Goal: Task Accomplishment & Management: Complete application form

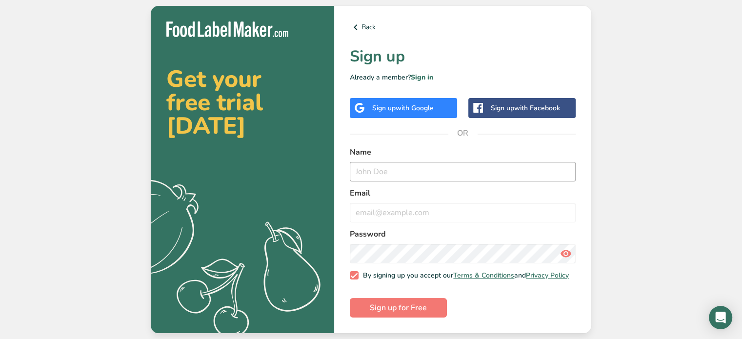
drag, startPoint x: 427, startPoint y: 155, endPoint x: 427, endPoint y: 161, distance: 6.4
click at [427, 161] on div "Name" at bounding box center [463, 163] width 226 height 35
click at [424, 162] on input "text" at bounding box center [463, 172] width 226 height 20
type input "[PERSON_NAME]"
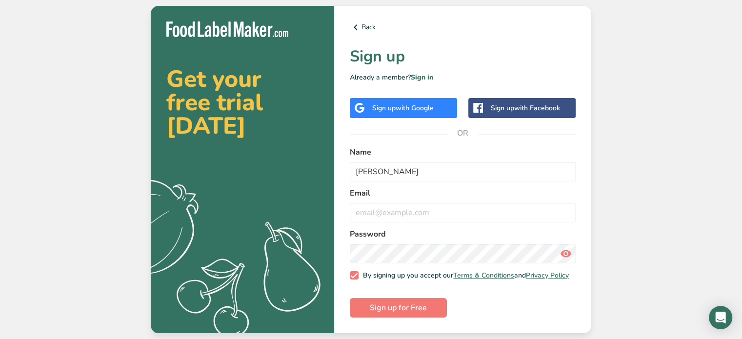
click at [453, 199] on div "Email" at bounding box center [463, 204] width 226 height 35
click at [450, 204] on input "email" at bounding box center [463, 213] width 226 height 20
type input "[EMAIL_ADDRESS][DOMAIN_NAME]"
click at [566, 313] on form "Name [PERSON_NAME] Email [EMAIL_ADDRESS][DOMAIN_NAME] Password By signing up yo…" at bounding box center [463, 232] width 226 height 172
click at [564, 251] on icon at bounding box center [566, 254] width 12 height 18
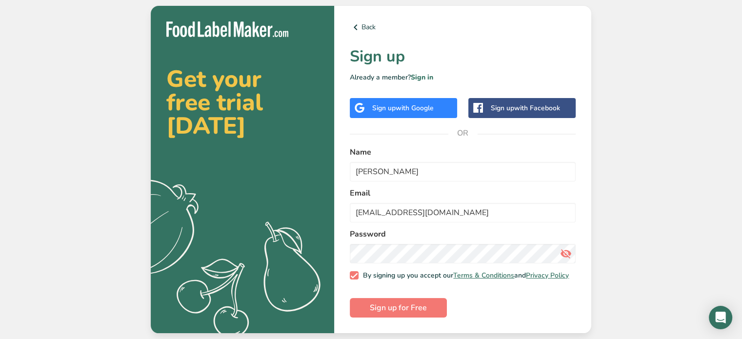
click at [564, 251] on icon at bounding box center [566, 254] width 12 height 18
click at [410, 311] on span "Sign up for Free" at bounding box center [398, 308] width 57 height 12
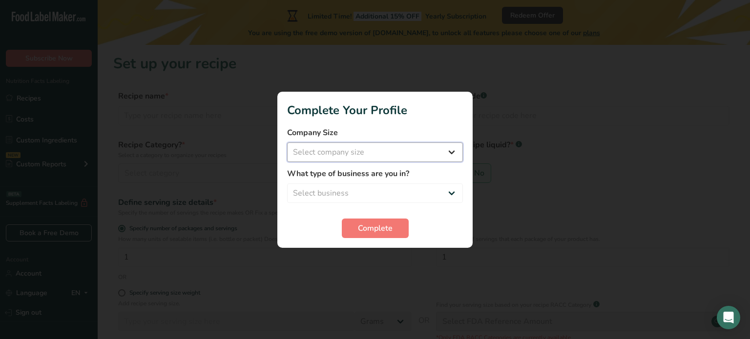
click at [395, 147] on select "Select company size Fewer than 10 Employees 10 to 50 Employees 51 to 500 Employ…" at bounding box center [375, 153] width 176 height 20
select select "1"
click at [287, 143] on select "Select company size Fewer than 10 Employees 10 to 50 Employees 51 to 500 Employ…" at bounding box center [375, 153] width 176 height 20
click at [384, 190] on select "Select business Packaged Food Manufacturer Restaurant & Cafe Bakery Meal Plans …" at bounding box center [375, 194] width 176 height 20
click at [287, 184] on select "Select business Packaged Food Manufacturer Restaurant & Cafe Bakery Meal Plans …" at bounding box center [375, 194] width 176 height 20
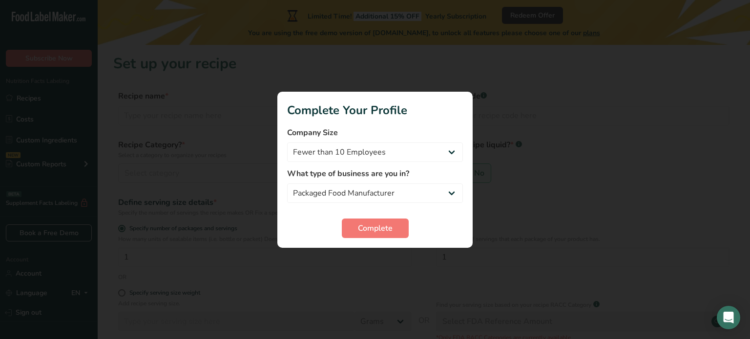
click at [381, 209] on form "Company Size Fewer than 10 Employees 10 to 50 Employees 51 to 500 Employees Ove…" at bounding box center [375, 182] width 176 height 111
click at [384, 190] on select "Packaged Food Manufacturer Restaurant & Cafe Bakery Meal Plans & Catering Compa…" at bounding box center [375, 194] width 176 height 20
click at [287, 184] on select "Packaged Food Manufacturer Restaurant & Cafe Bakery Meal Plans & Catering Compa…" at bounding box center [375, 194] width 176 height 20
click at [381, 196] on select "Packaged Food Manufacturer Restaurant & Cafe Bakery Meal Plans & Catering Compa…" at bounding box center [375, 194] width 176 height 20
click at [287, 184] on select "Packaged Food Manufacturer Restaurant & Cafe Bakery Meal Plans & Catering Compa…" at bounding box center [375, 194] width 176 height 20
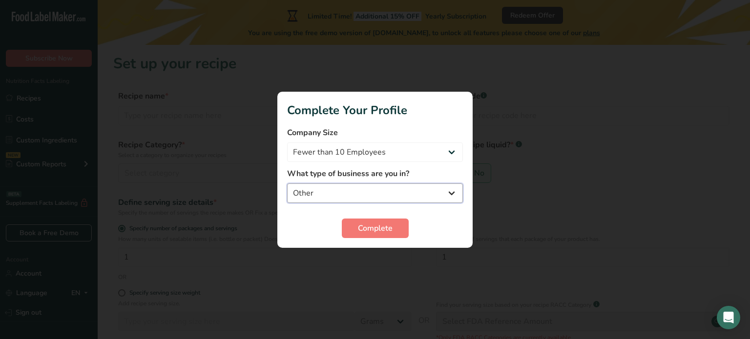
click at [398, 203] on select "Packaged Food Manufacturer Restaurant & Cafe Bakery Meal Plans & Catering Compa…" at bounding box center [375, 194] width 176 height 20
select select "1"
click at [287, 184] on select "Packaged Food Manufacturer Restaurant & Cafe Bakery Meal Plans & Catering Compa…" at bounding box center [375, 194] width 176 height 20
click at [394, 221] on button "Complete" at bounding box center [375, 229] width 67 height 20
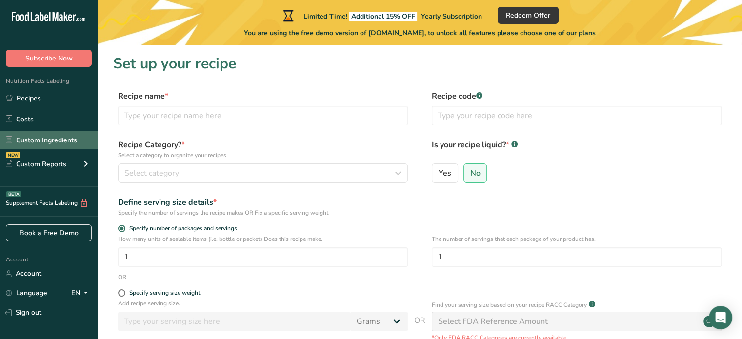
click at [50, 144] on link "Custom Ingredients" at bounding box center [49, 140] width 98 height 19
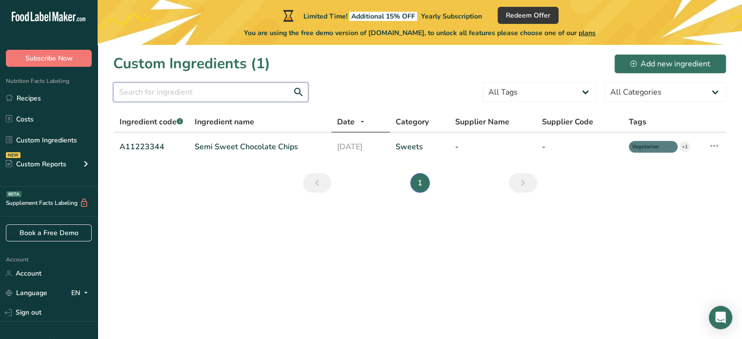
click at [249, 87] on input "text" at bounding box center [210, 92] width 195 height 20
click at [711, 145] on icon at bounding box center [715, 146] width 12 height 18
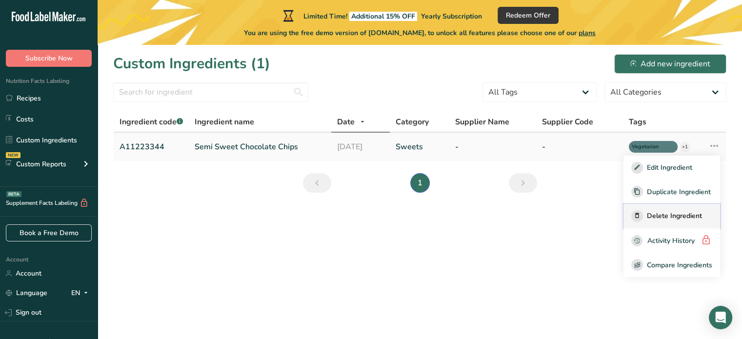
click at [697, 222] on div "Delete Ingredient" at bounding box center [672, 216] width 81 height 12
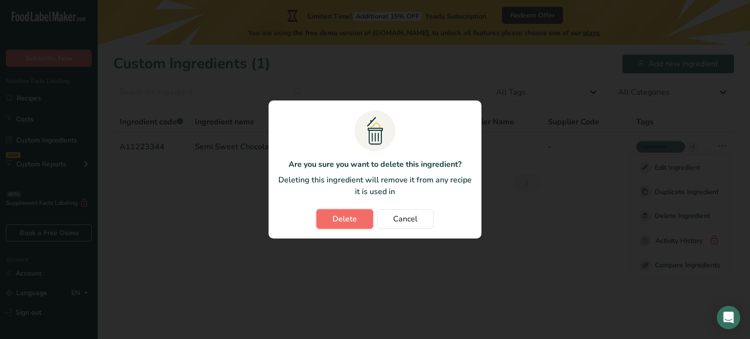
click at [359, 223] on button "Delete" at bounding box center [344, 219] width 57 height 20
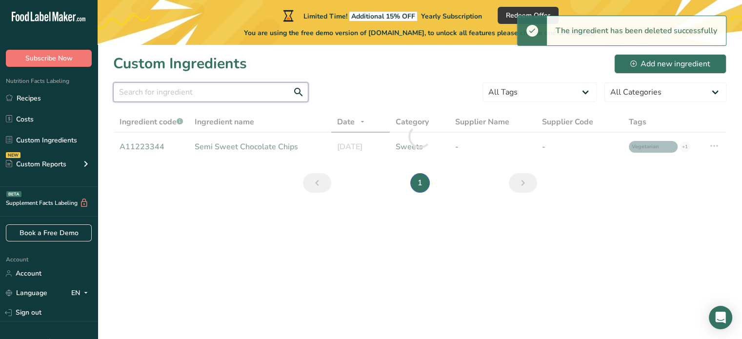
click at [256, 85] on input "text" at bounding box center [210, 92] width 195 height 20
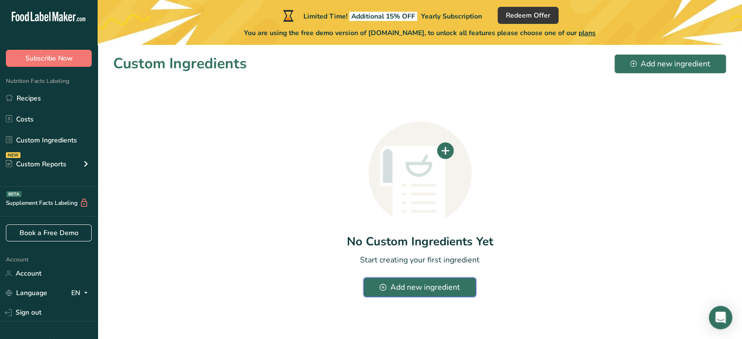
click at [431, 291] on div "Add new ingredient" at bounding box center [420, 288] width 80 height 12
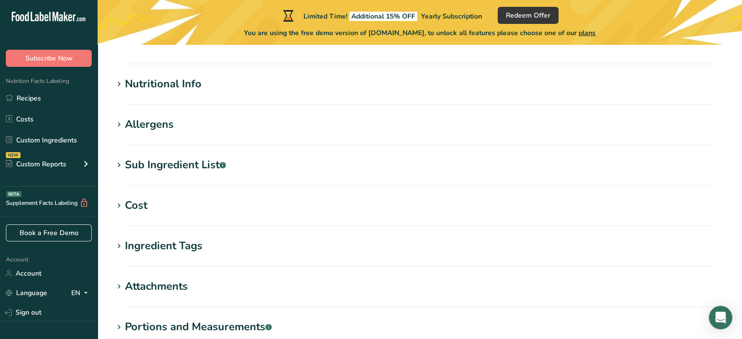
scroll to position [359, 0]
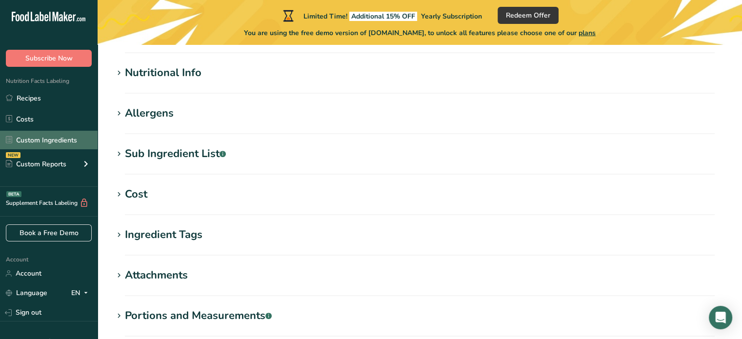
click at [47, 136] on link "Custom Ingredients" at bounding box center [49, 140] width 98 height 19
